Goal: Information Seeking & Learning: Learn about a topic

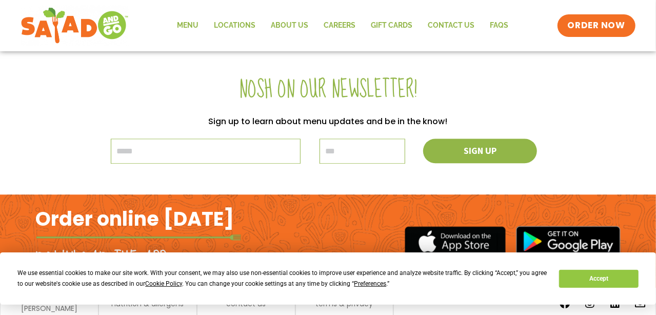
scroll to position [1252, 0]
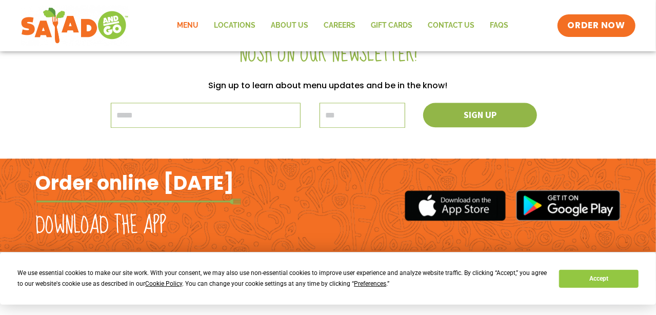
click at [198, 26] on link "Menu" at bounding box center [188, 26] width 37 height 24
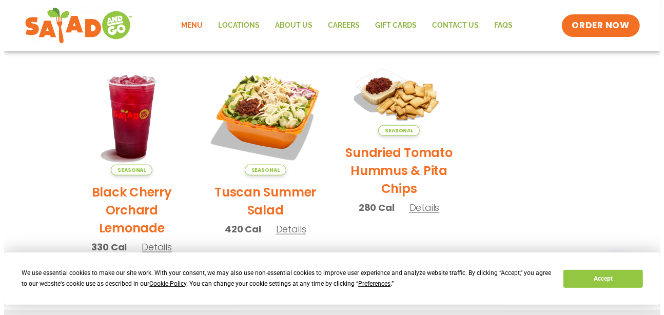
scroll to position [513, 0]
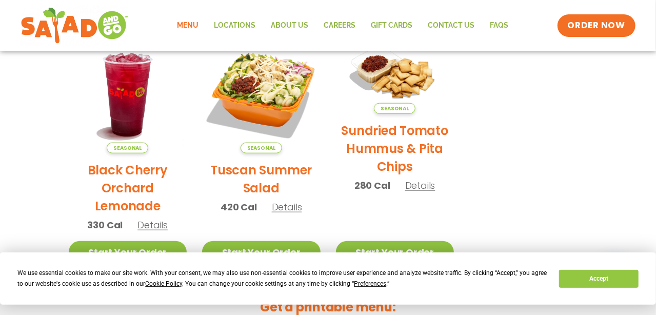
click at [278, 210] on span "Details" at bounding box center [287, 207] width 30 height 13
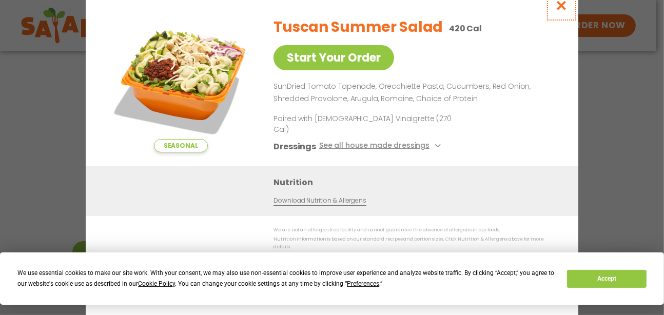
click at [561, 11] on icon "Close modal" at bounding box center [561, 5] width 13 height 11
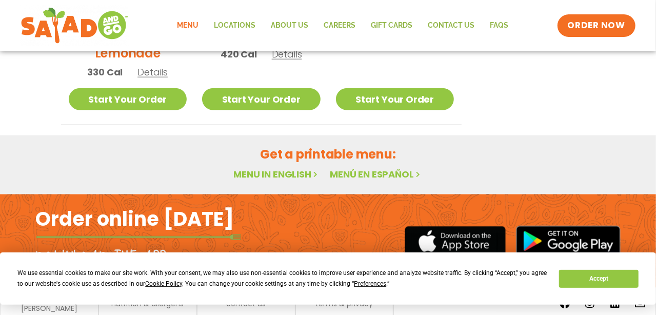
scroll to position [702, 0]
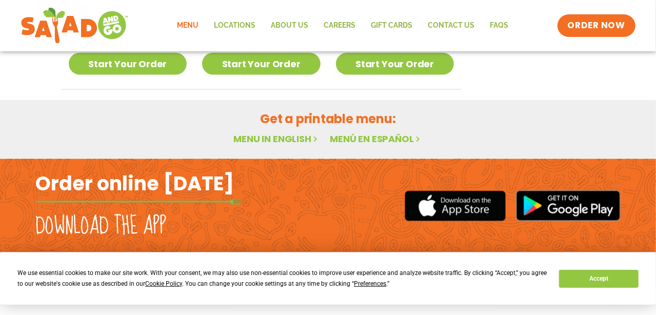
click at [287, 138] on link "Menu in English" at bounding box center [277, 138] width 86 height 13
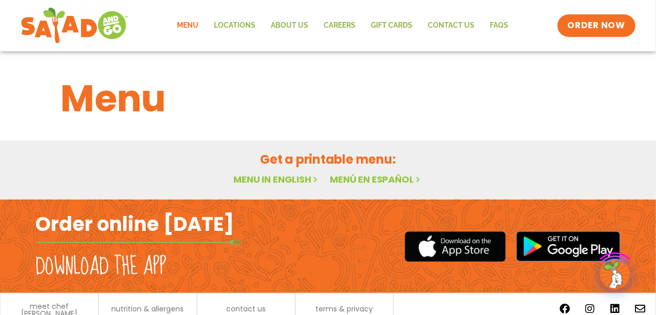
scroll to position [41, 0]
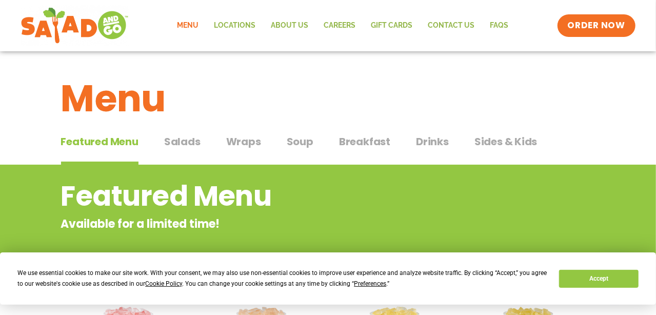
click at [179, 141] on span "Salads" at bounding box center [182, 141] width 36 height 15
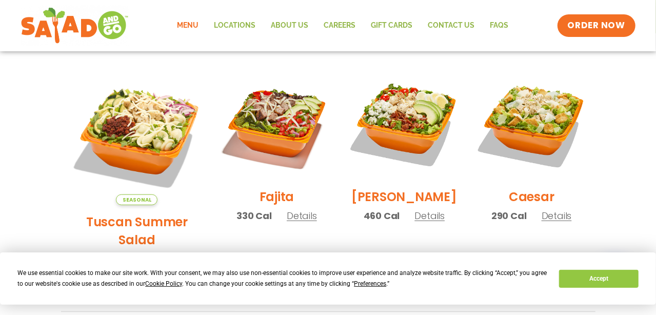
scroll to position [48, 0]
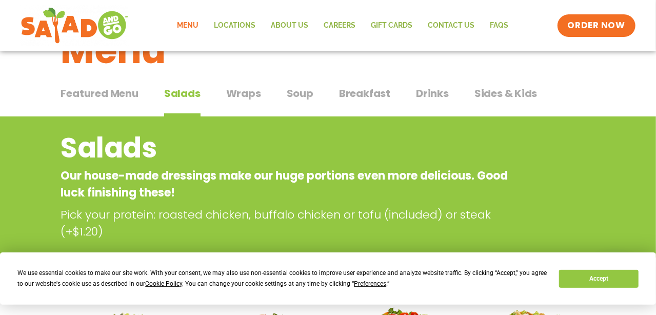
click at [246, 92] on span "Wraps" at bounding box center [243, 93] width 35 height 15
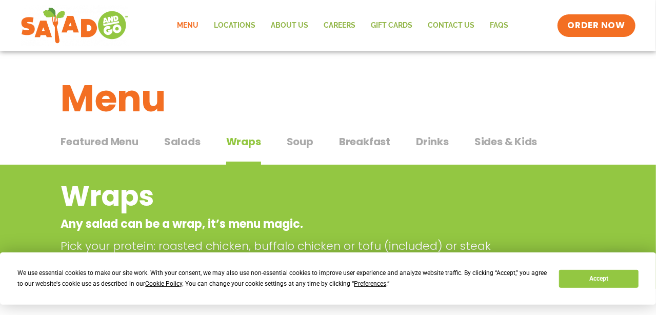
click at [306, 140] on span "Soup" at bounding box center [300, 141] width 27 height 15
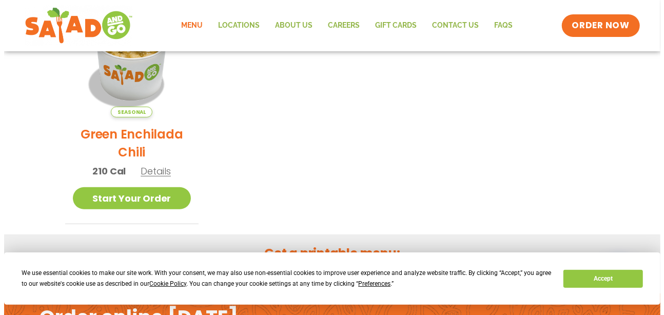
scroll to position [256, 0]
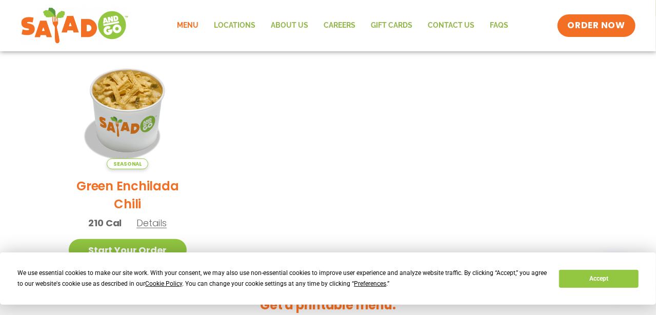
click at [158, 223] on span "Details" at bounding box center [152, 223] width 30 height 13
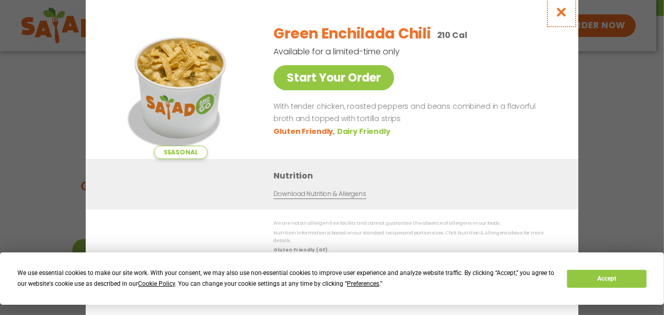
click at [563, 17] on icon "Close modal" at bounding box center [561, 12] width 13 height 11
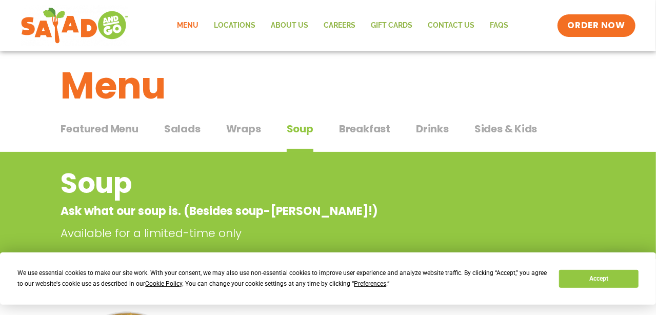
scroll to position [11, 0]
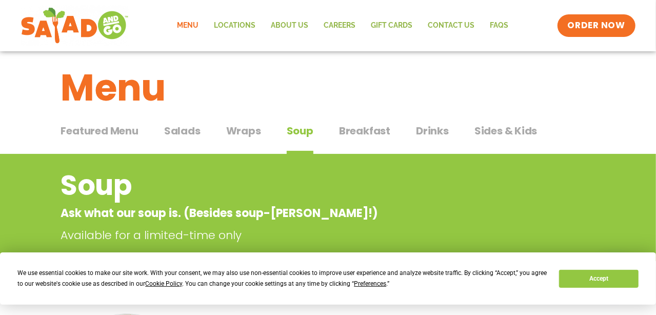
click at [373, 132] on span "Breakfast" at bounding box center [364, 130] width 51 height 15
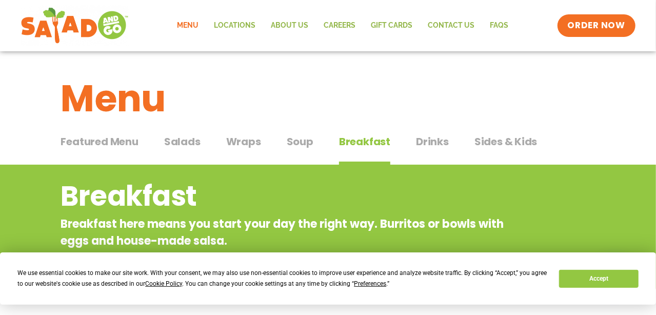
click at [494, 142] on span "Sides & Kids" at bounding box center [506, 141] width 63 height 15
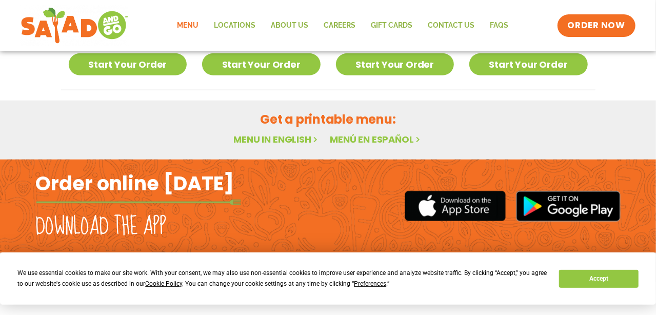
scroll to position [424, 0]
